Goal: Complete application form

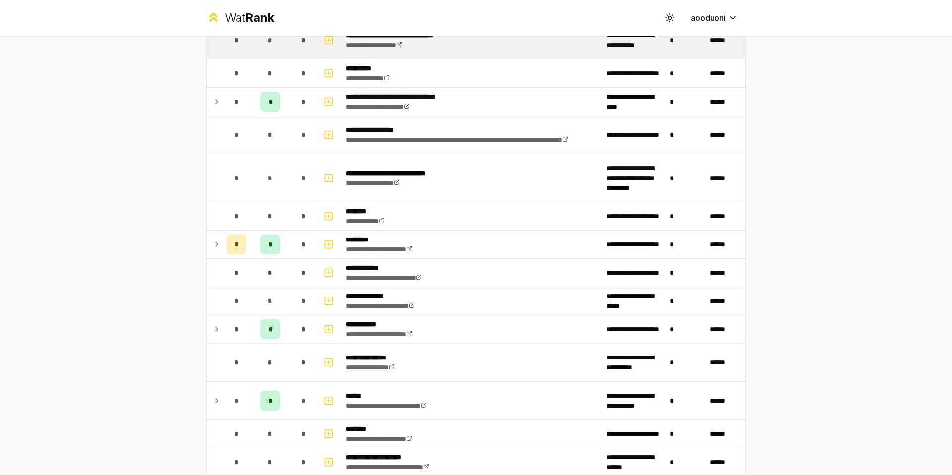
scroll to position [1080, 0]
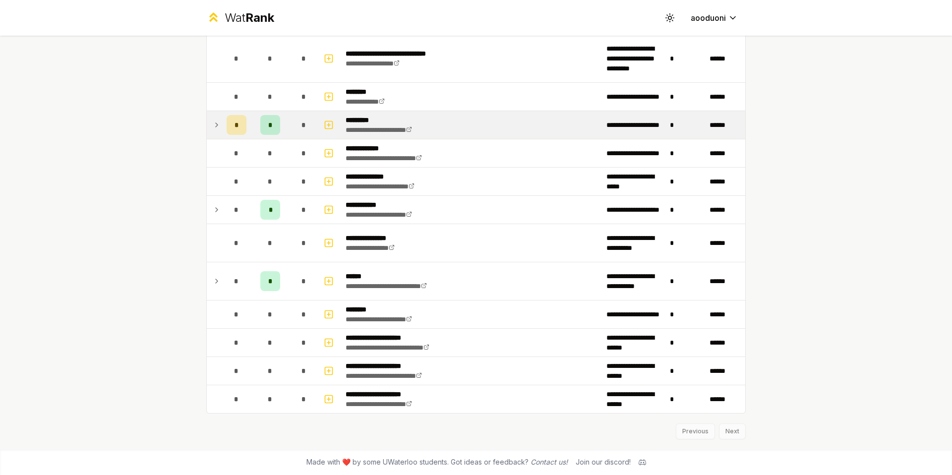
click at [268, 132] on div "*" at bounding box center [270, 125] width 20 height 20
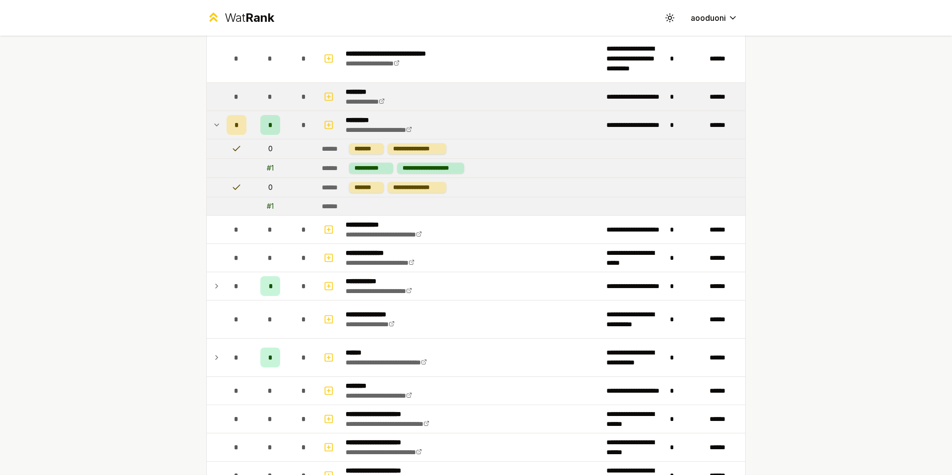
click at [270, 108] on td "*" at bounding box center [270, 97] width 40 height 28
click at [265, 110] on td "*" at bounding box center [270, 97] width 40 height 28
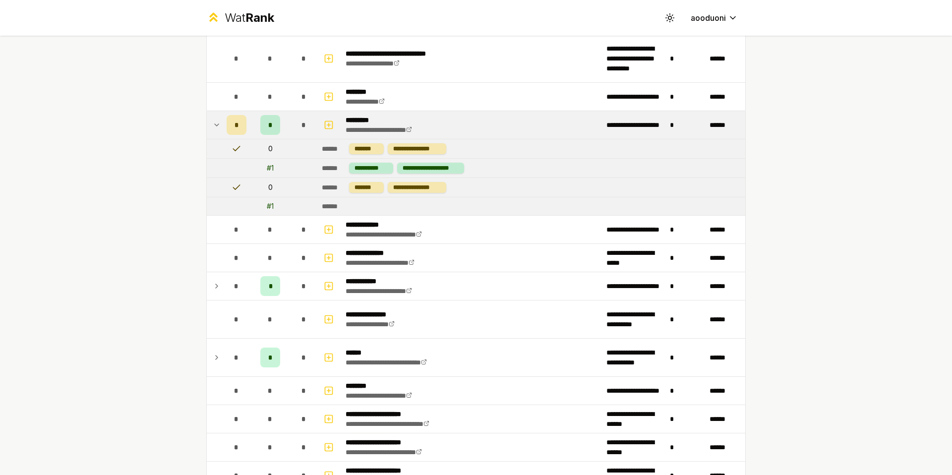
click at [269, 130] on div "*" at bounding box center [270, 125] width 20 height 20
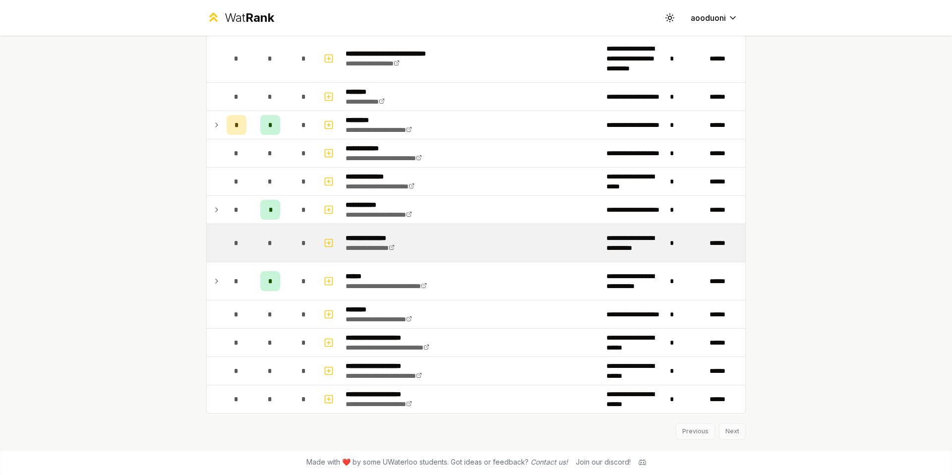
click at [266, 225] on td "*" at bounding box center [270, 243] width 40 height 38
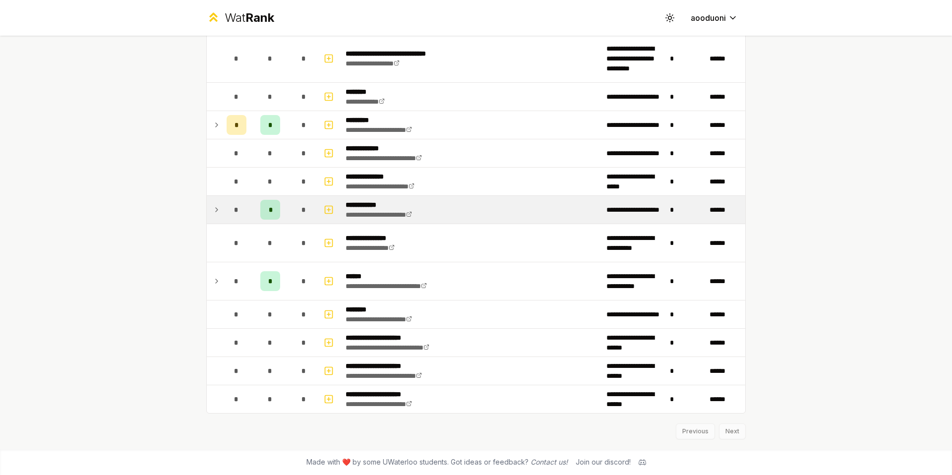
click at [265, 221] on td "*" at bounding box center [270, 210] width 40 height 28
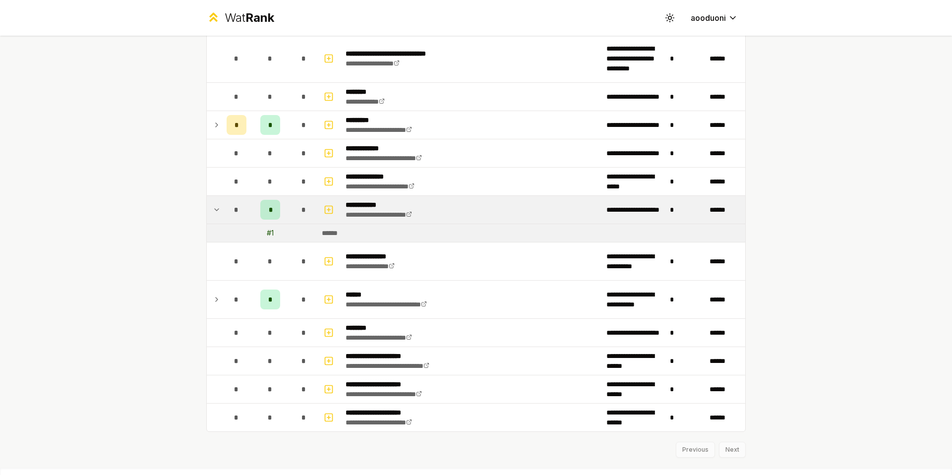
click at [265, 221] on td "*" at bounding box center [270, 210] width 40 height 28
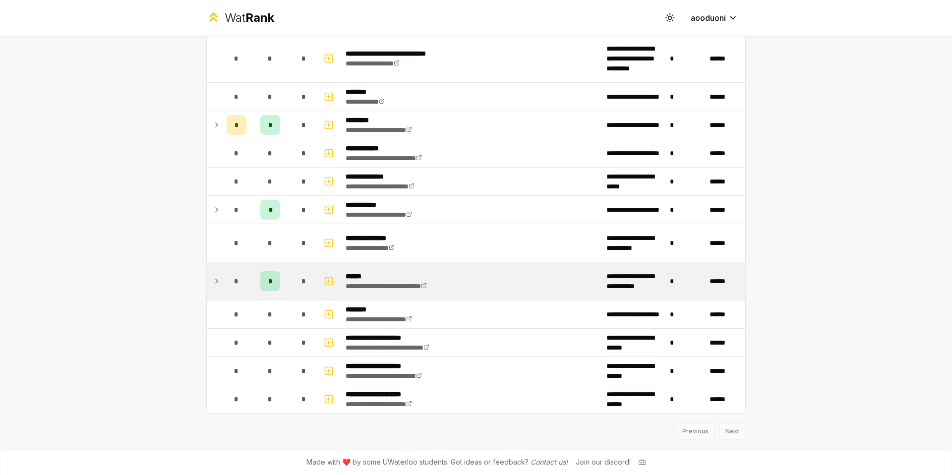
click at [271, 277] on div "*" at bounding box center [270, 281] width 20 height 20
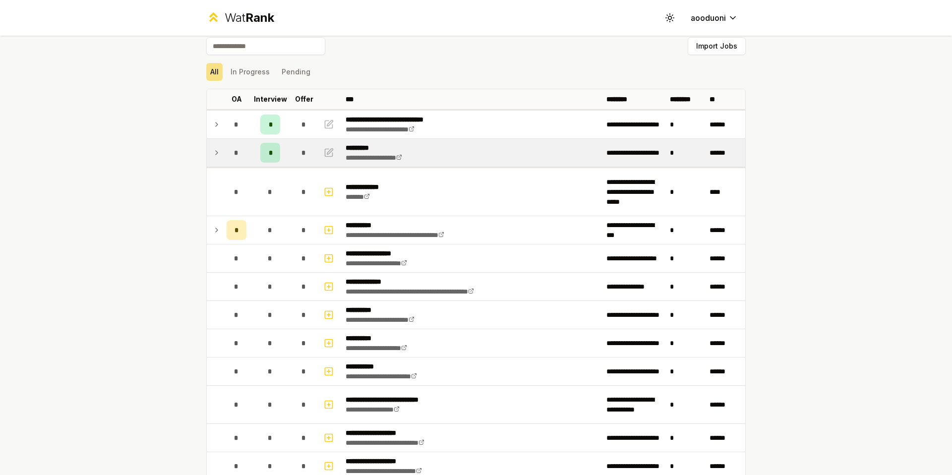
scroll to position [0, 0]
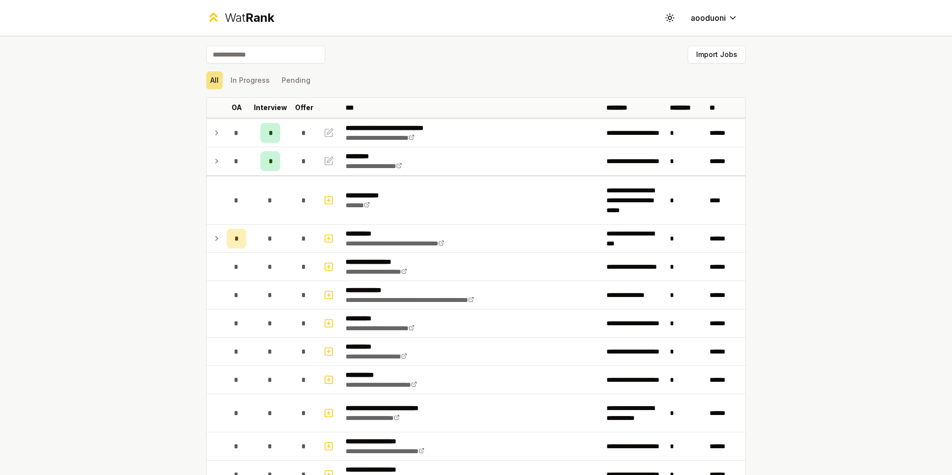
click at [271, 50] on input at bounding box center [265, 55] width 119 height 18
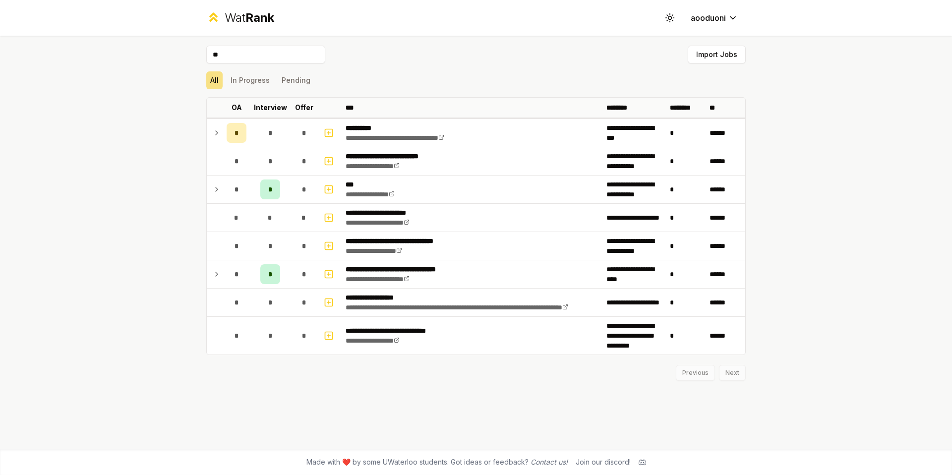
type input "*"
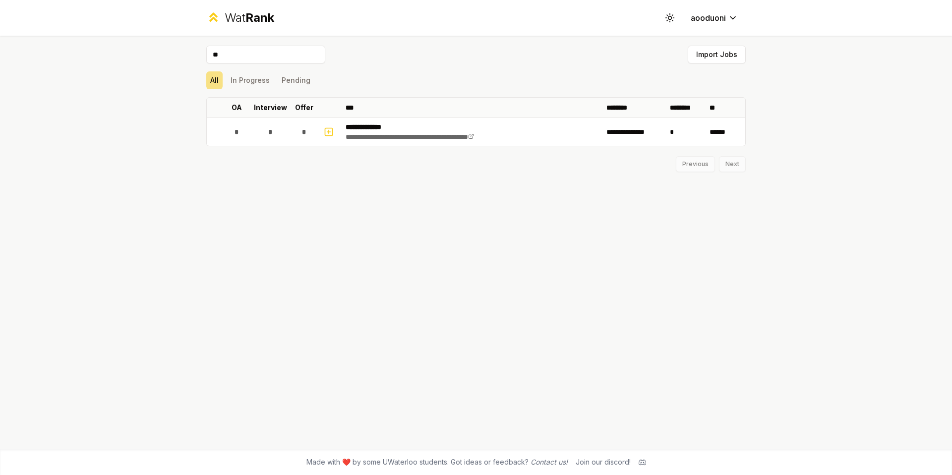
type input "*"
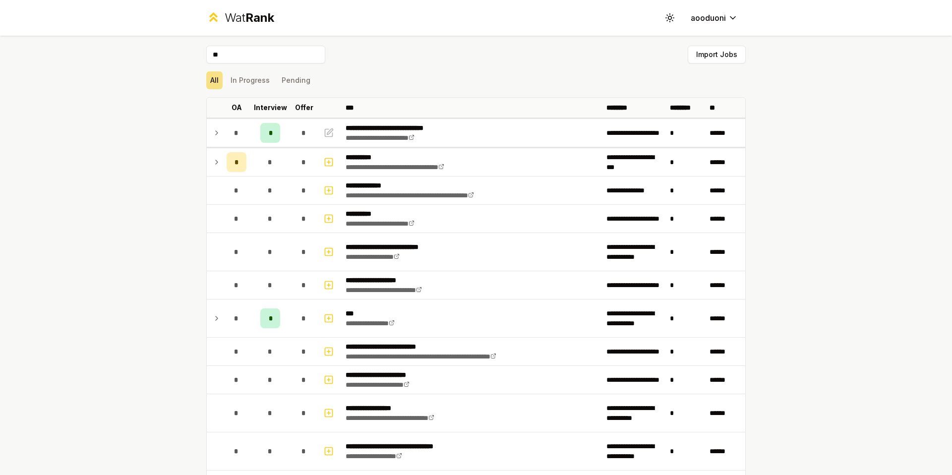
type input "*"
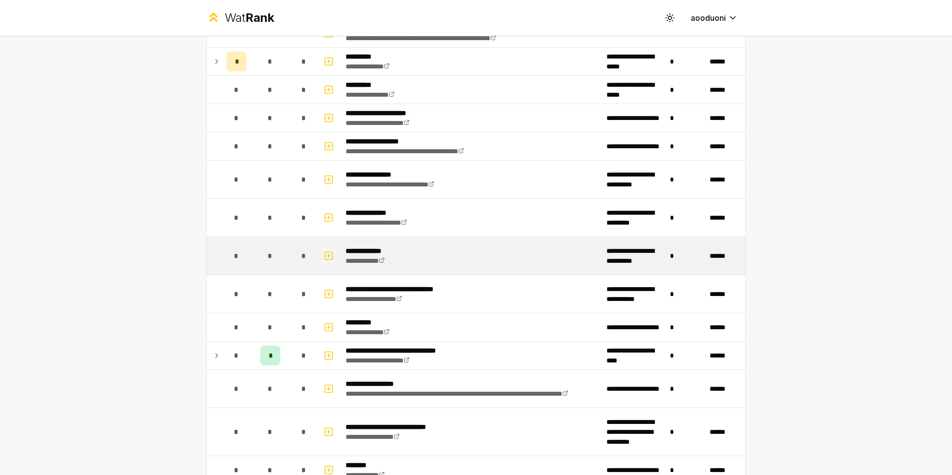
scroll to position [710, 0]
